Goal: Navigation & Orientation: Find specific page/section

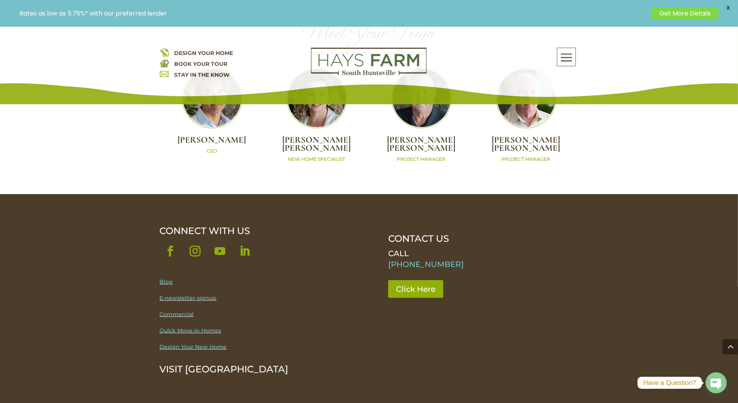
scroll to position [2421, 0]
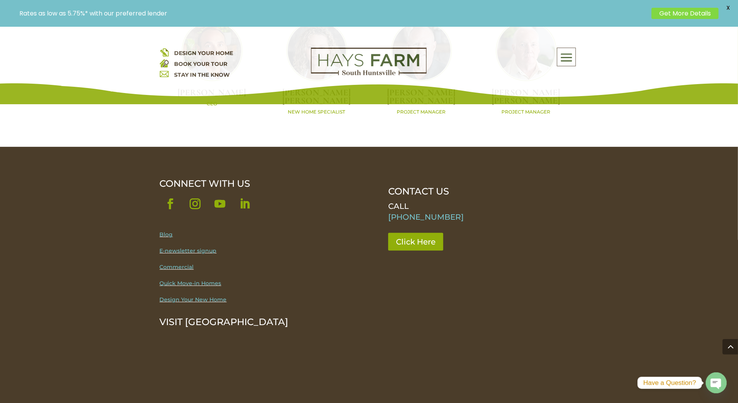
click at [167, 231] on link "Blog" at bounding box center [166, 234] width 13 height 7
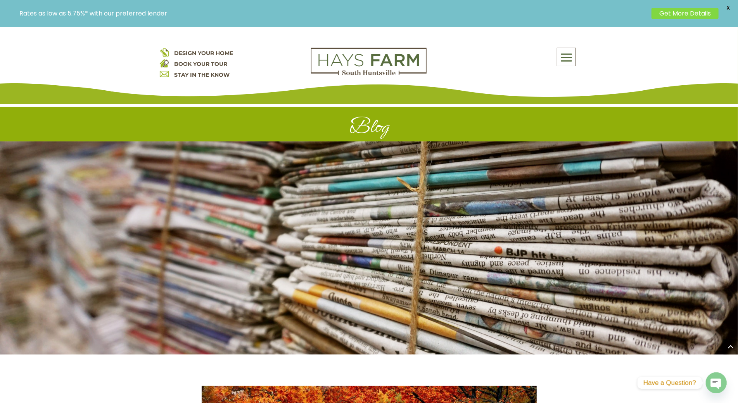
scroll to position [3981, 0]
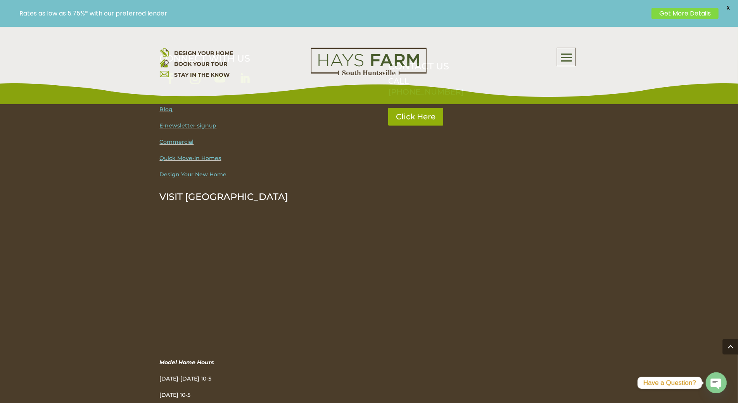
click at [164, 63] on img at bounding box center [164, 63] width 9 height 9
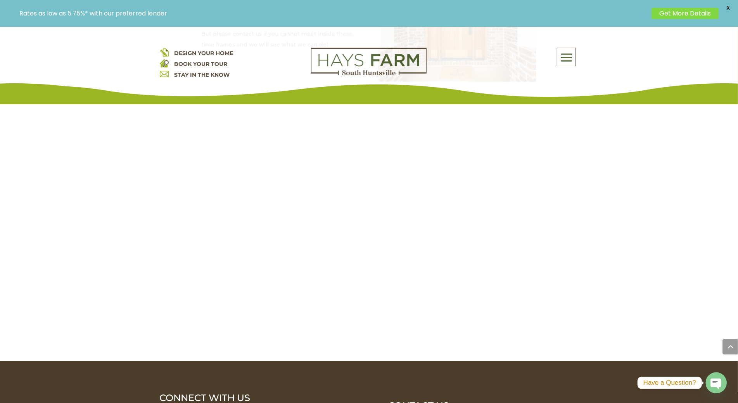
scroll to position [581, 0]
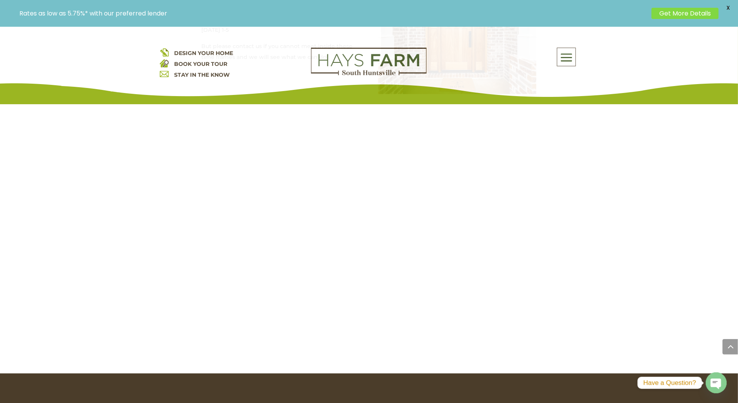
click at [724, 381] on circle "button" at bounding box center [716, 383] width 21 height 21
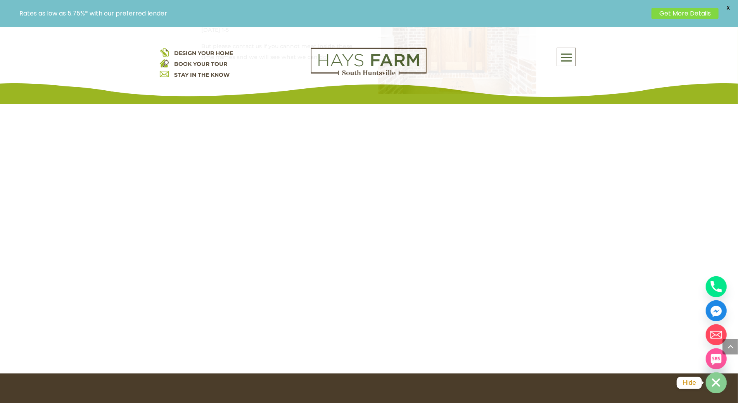
click at [724, 381] on ellipse "button" at bounding box center [716, 383] width 21 height 21
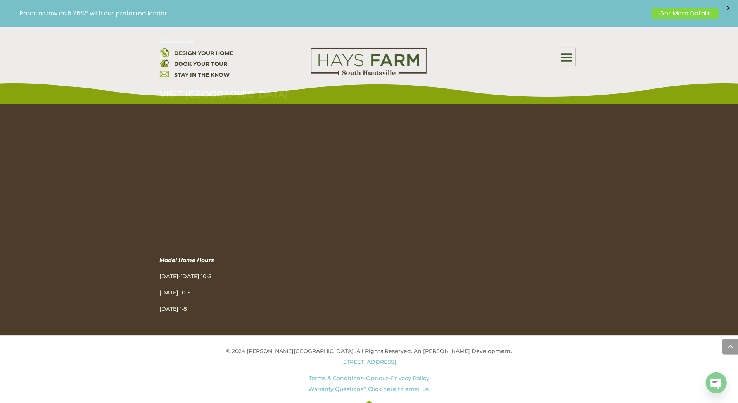
click at [164, 63] on img at bounding box center [164, 63] width 9 height 9
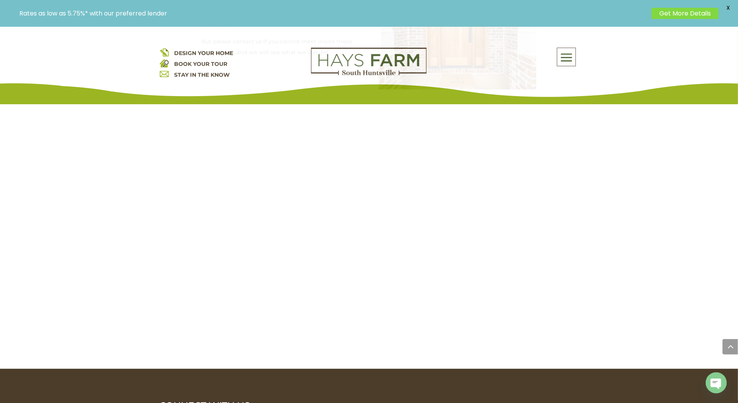
scroll to position [552, 0]
